Goal: Browse casually

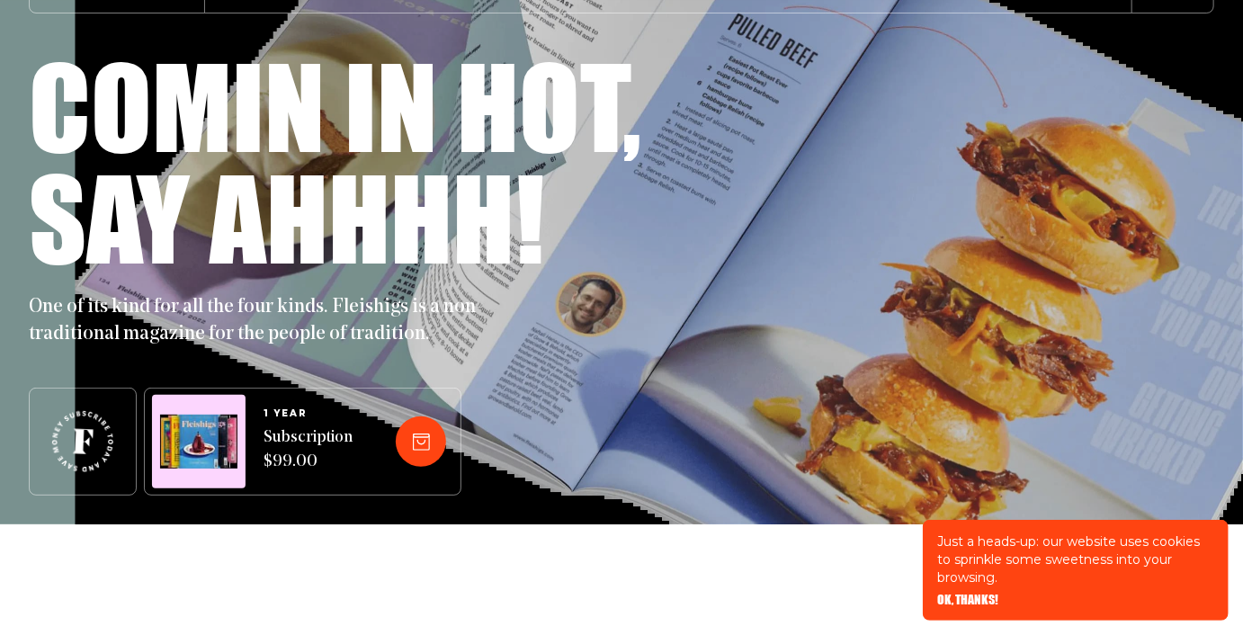
scroll to position [129, 0]
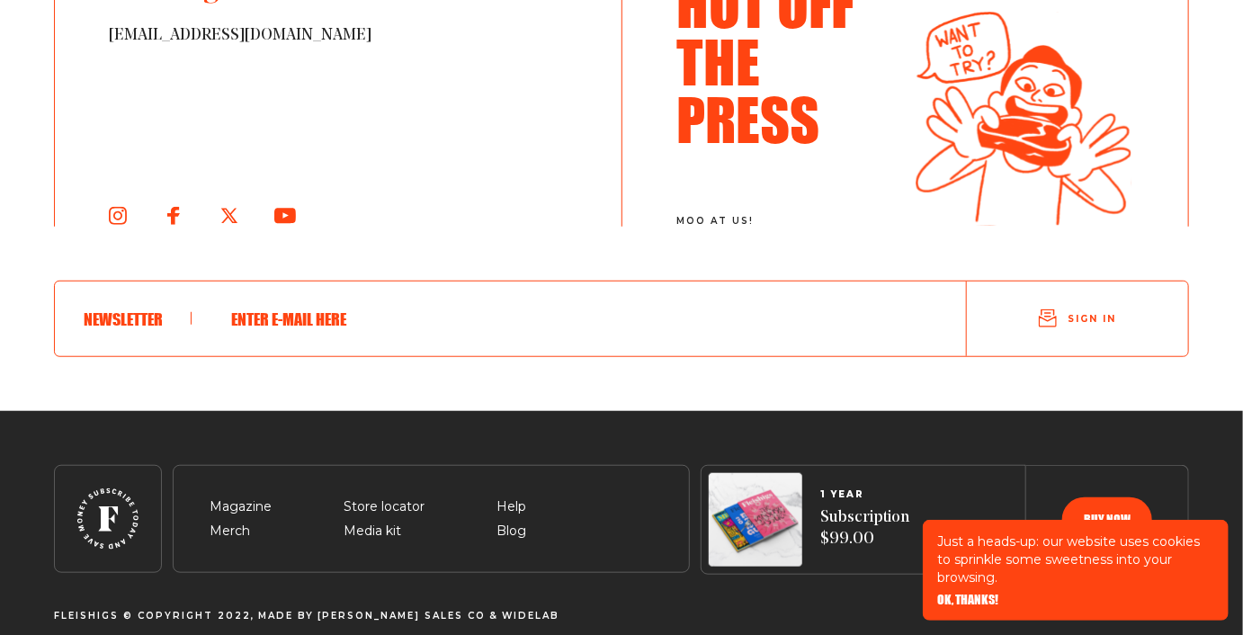
scroll to position [9835, 0]
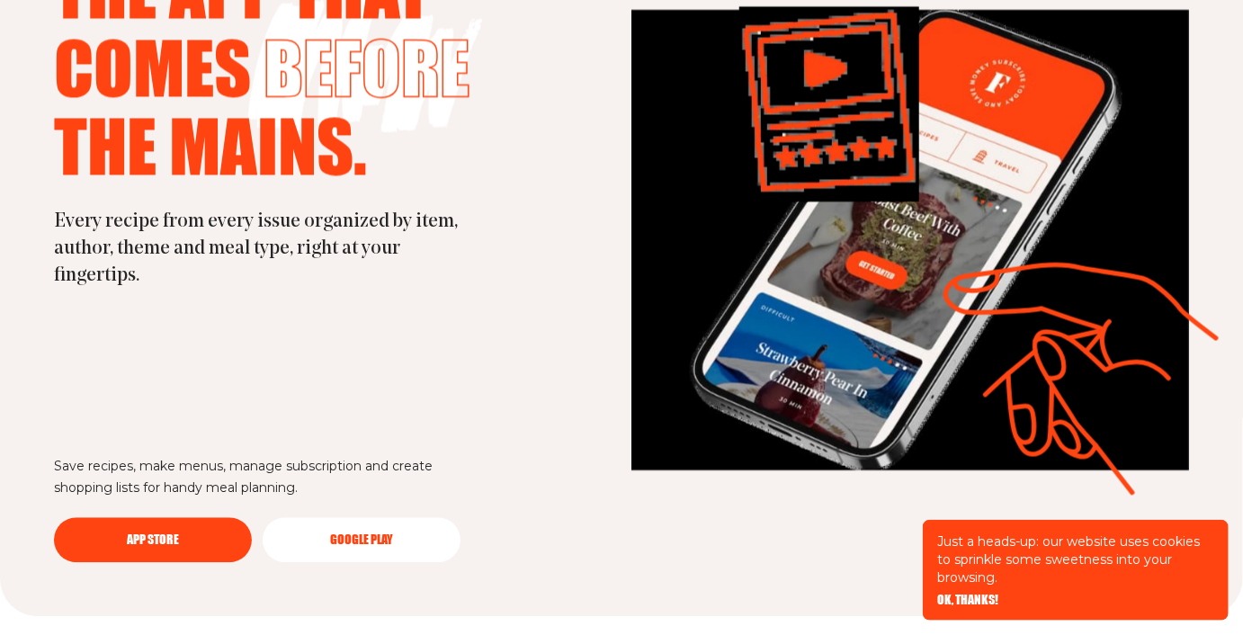
scroll to position [4789, 0]
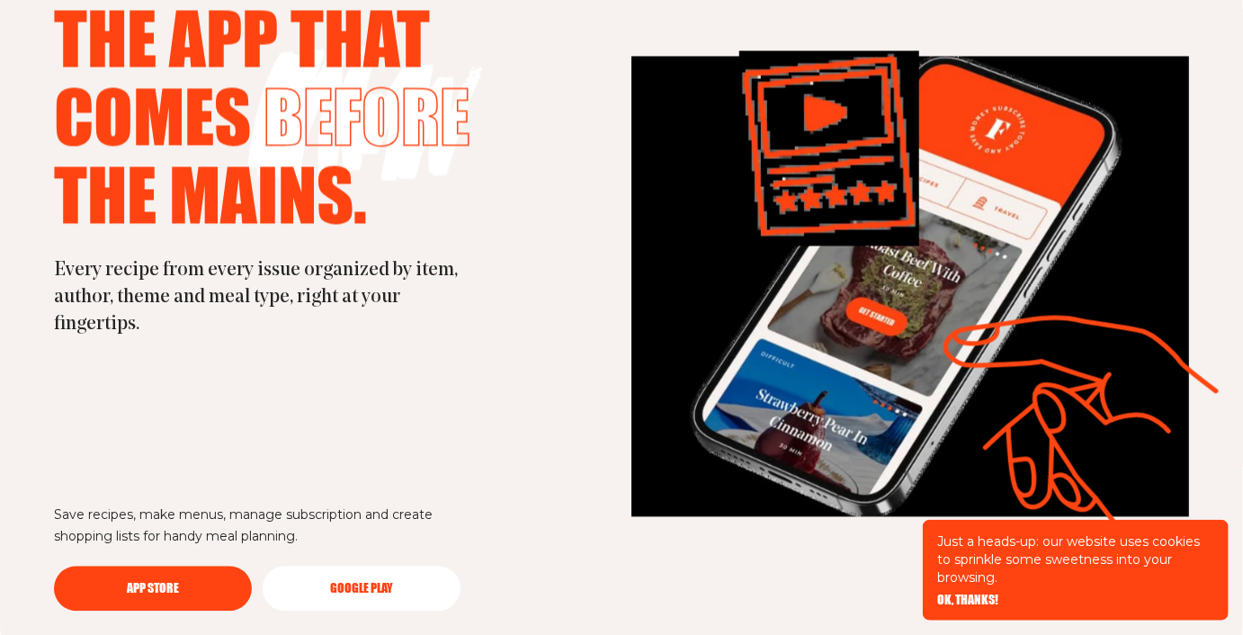
scroll to position [4789, 0]
